Goal: Task Accomplishment & Management: Complete application form

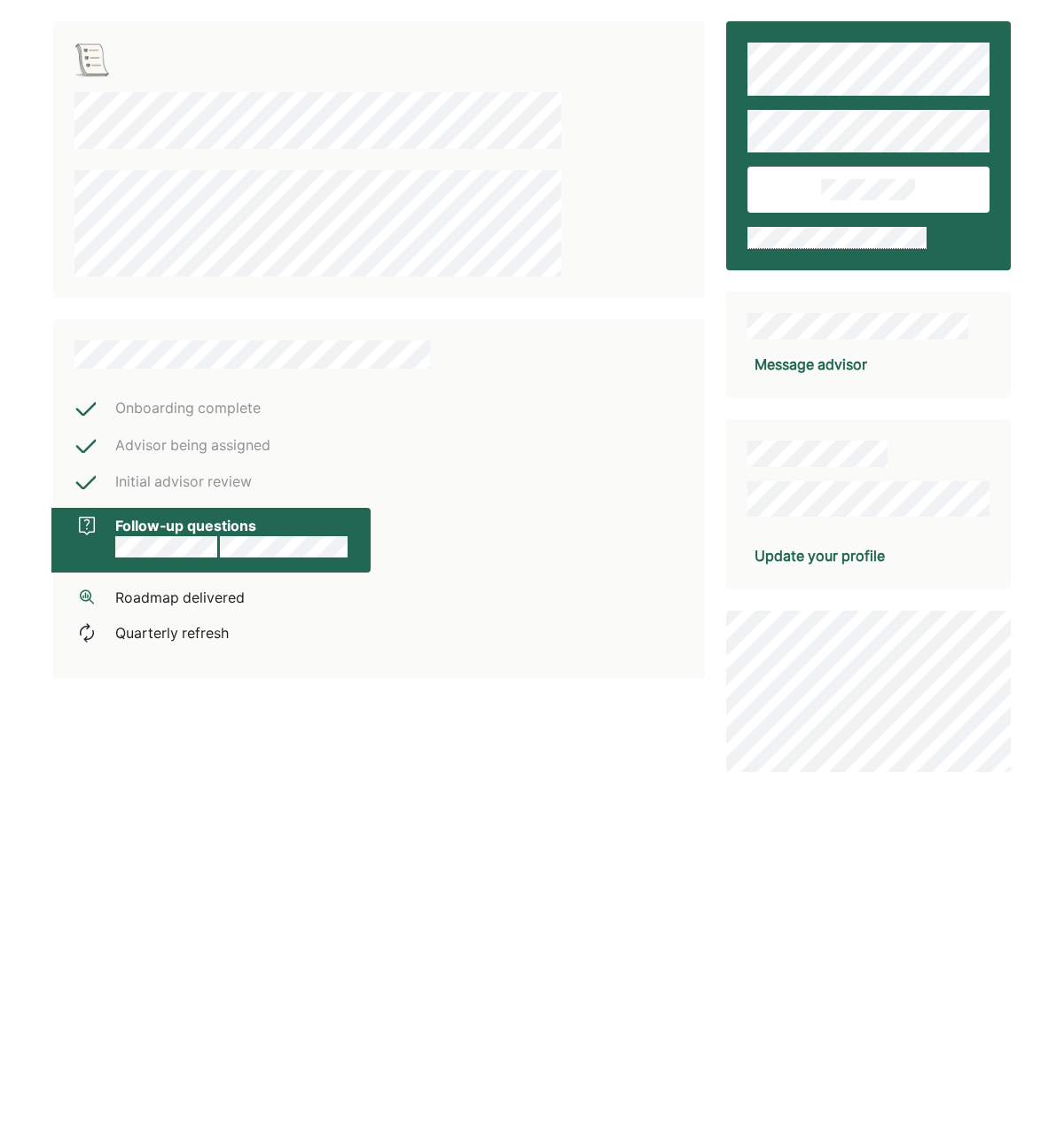
click at [148, 404] on div "Onboarding complete" at bounding box center [188, 408] width 145 height 23
click at [109, 410] on div "Onboarding complete" at bounding box center [252, 408] width 355 height 23
click at [109, 411] on div "Onboarding complete" at bounding box center [252, 408] width 355 height 23
click at [108, 412] on div "Onboarding complete" at bounding box center [252, 408] width 355 height 23
click at [660, 485] on div "Onboarding complete Advisor being assigned Initial advisor review Follow-up que…" at bounding box center [379, 499] width 652 height 360
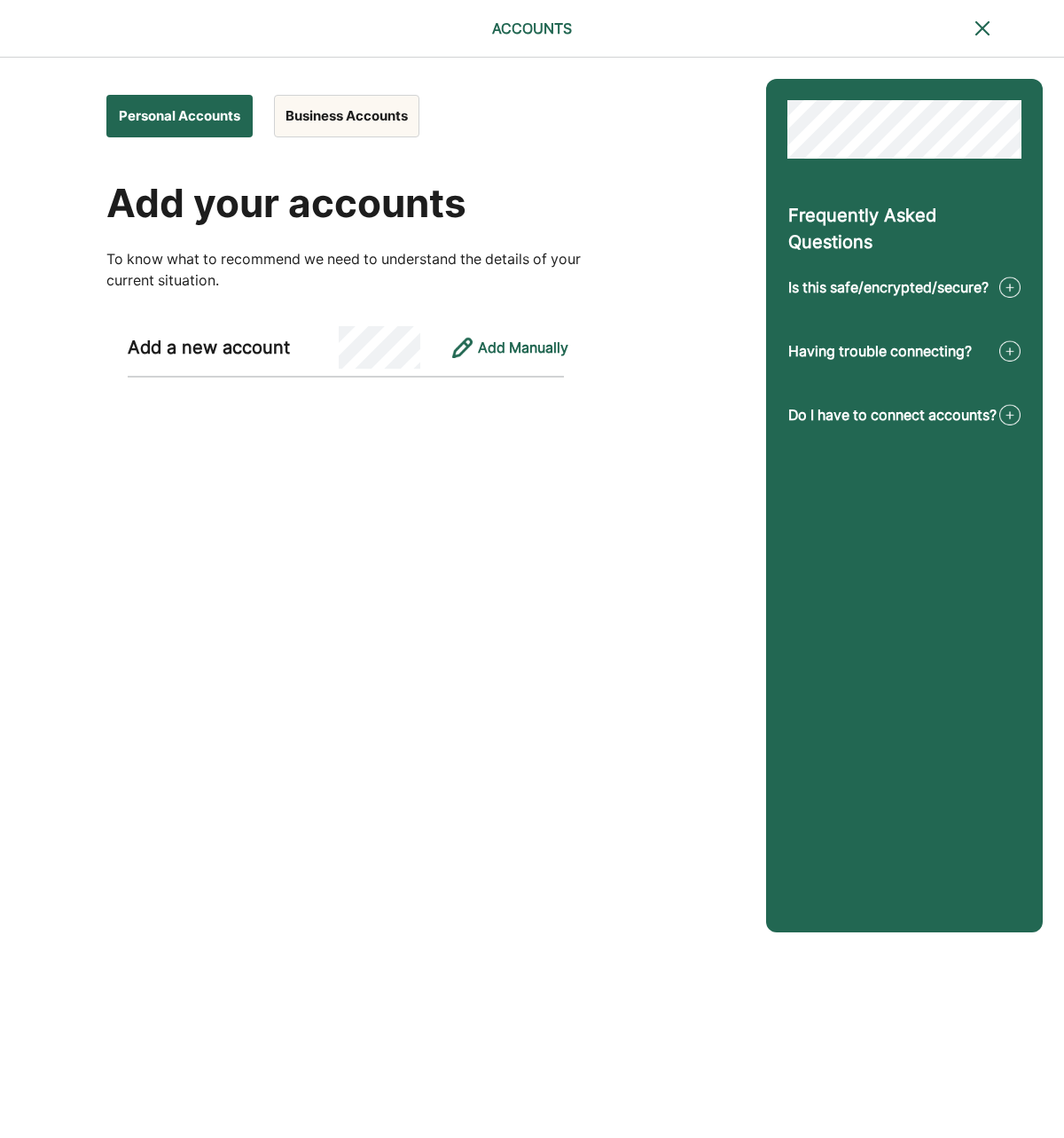
click at [193, 115] on button "Personal Accounts" at bounding box center [179, 116] width 146 height 43
click at [323, 118] on button "Business Accounts" at bounding box center [346, 116] width 145 height 43
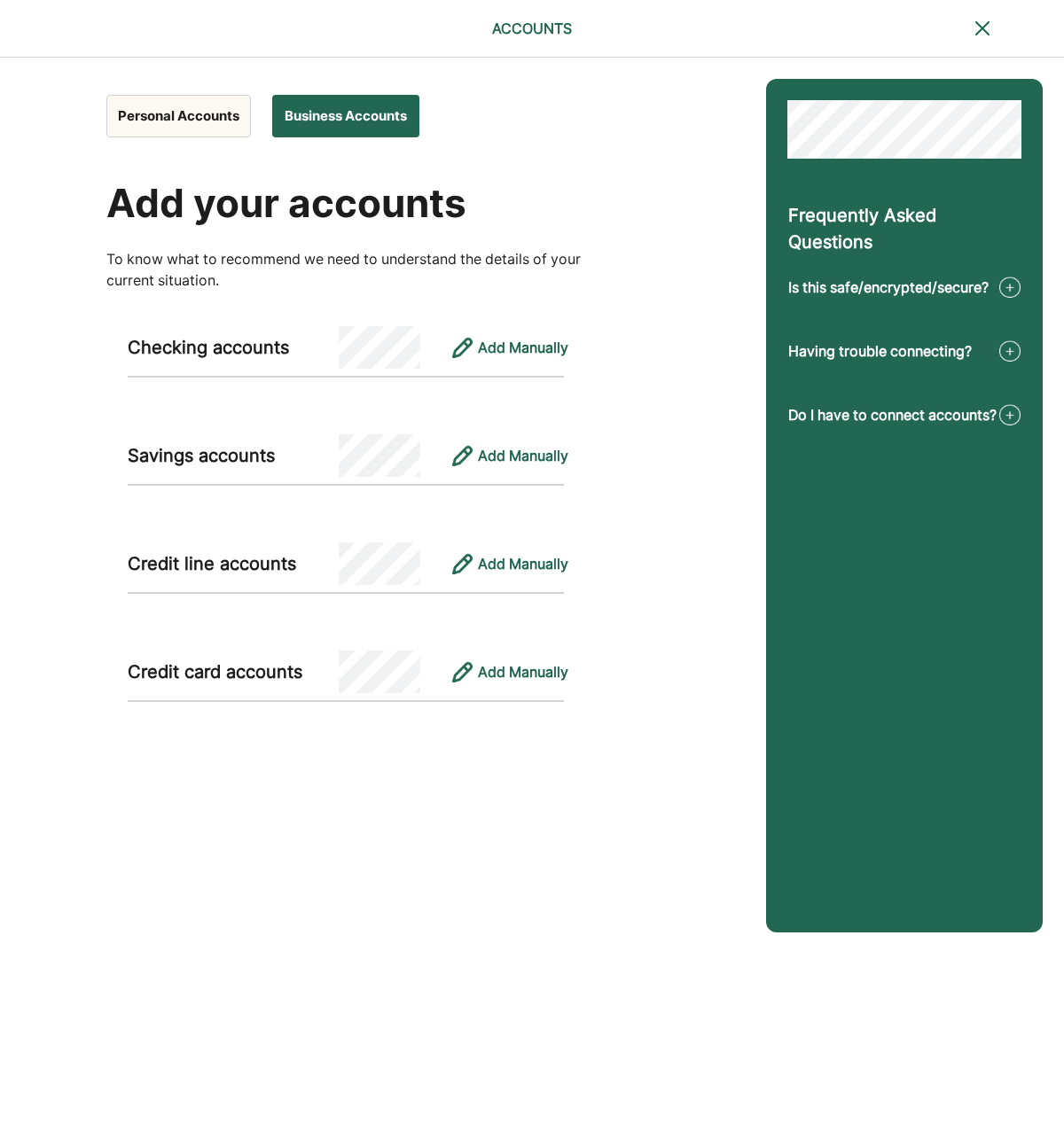
click at [190, 109] on button "Personal Accounts" at bounding box center [178, 116] width 145 height 43
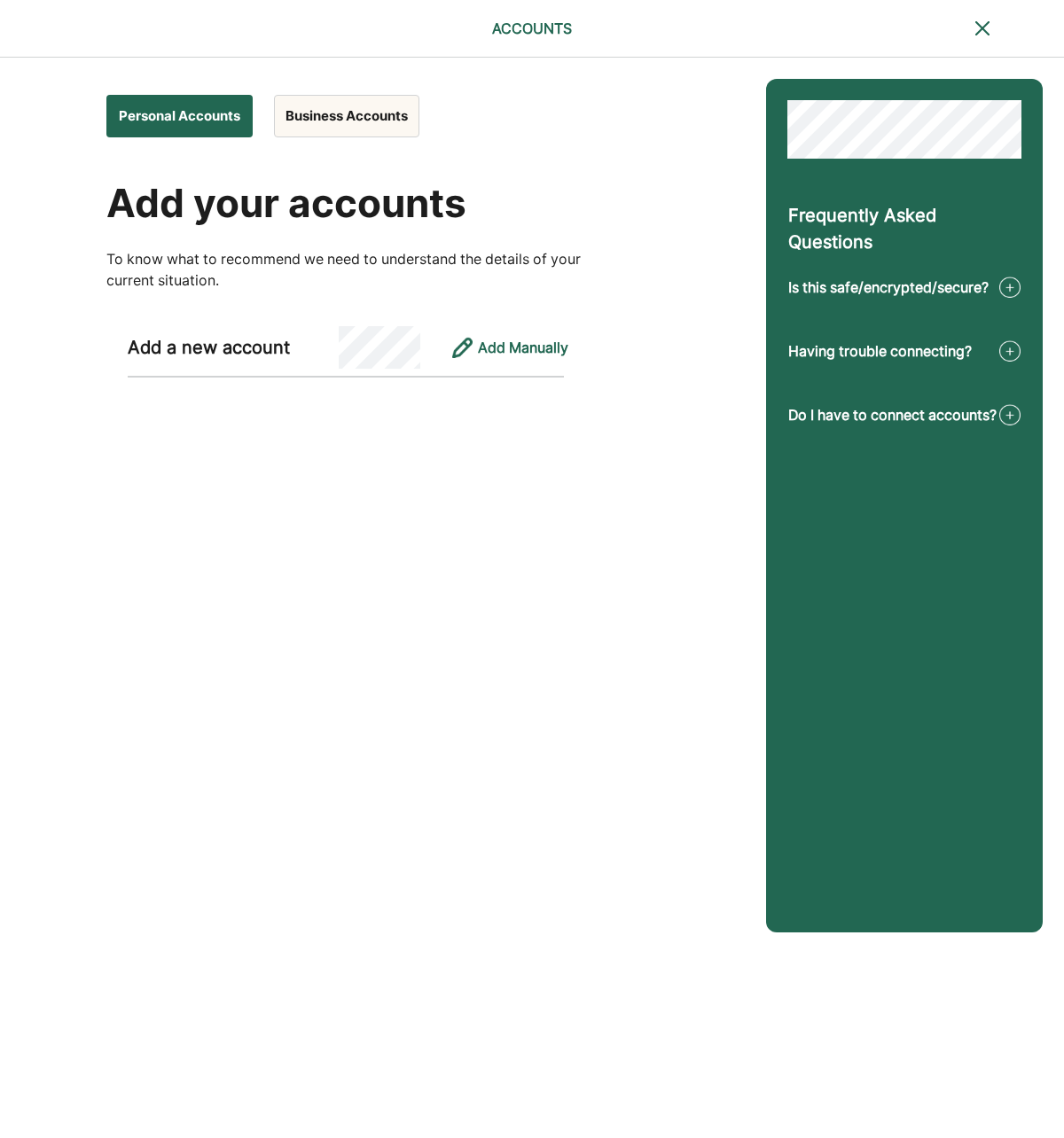
click at [294, 129] on button "Business Accounts" at bounding box center [346, 116] width 145 height 43
